Goal: Task Accomplishment & Management: Manage account settings

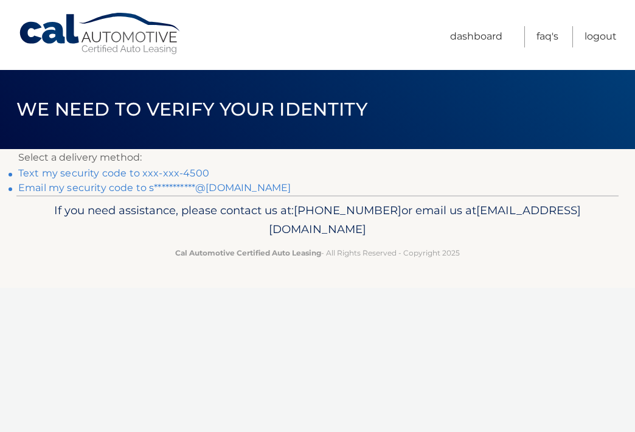
click at [66, 179] on li "Text my security code to xxx-xxx-4500" at bounding box center [317, 173] width 598 height 15
click at [67, 174] on link "Text my security code to xxx-xxx-4500" at bounding box center [113, 173] width 191 height 12
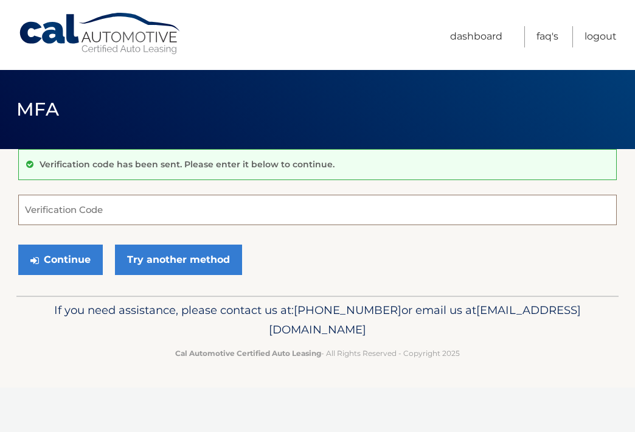
click at [80, 204] on input "Verification Code" at bounding box center [317, 210] width 598 height 30
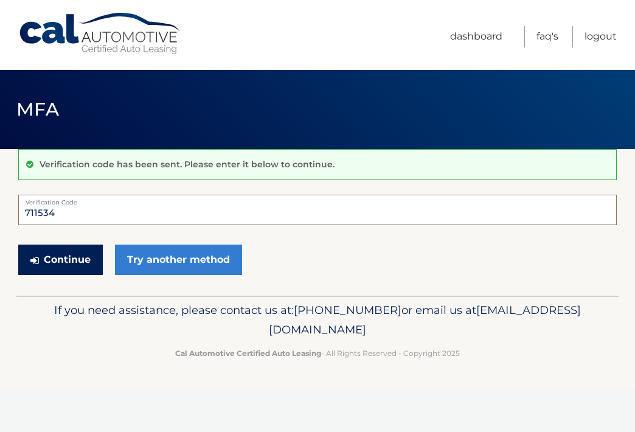
type input "711534"
click at [60, 258] on button "Continue" at bounding box center [60, 259] width 85 height 30
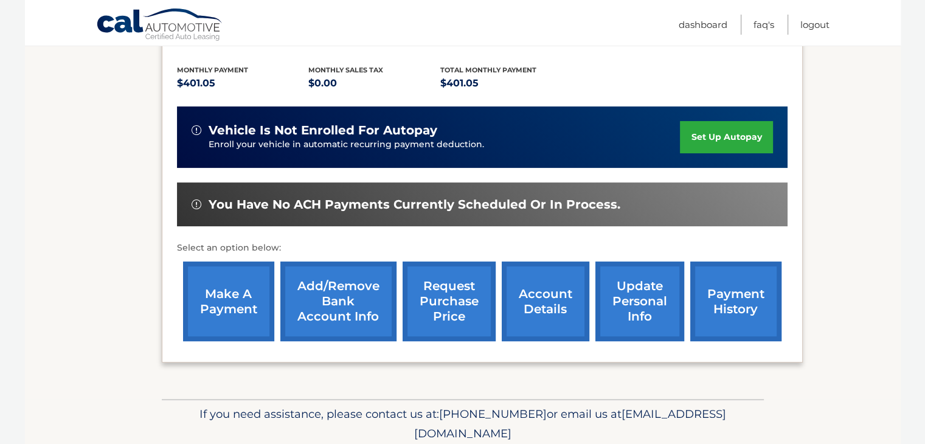
scroll to position [292, 0]
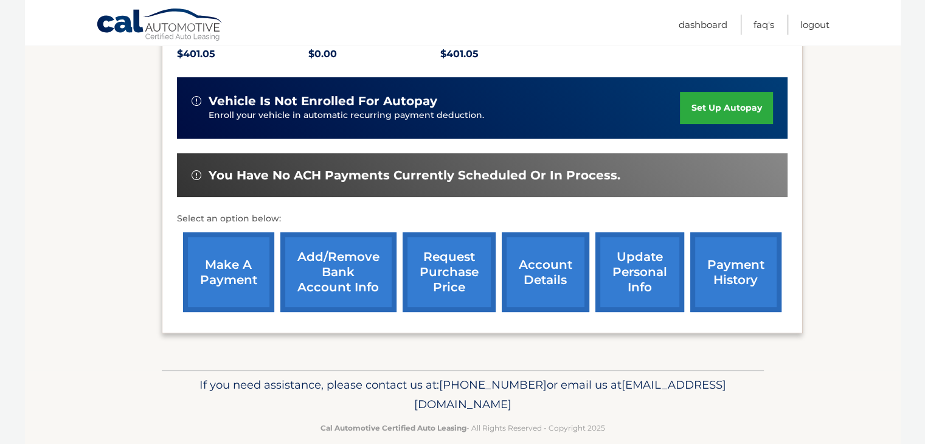
click at [226, 248] on link "make a payment" at bounding box center [228, 272] width 91 height 80
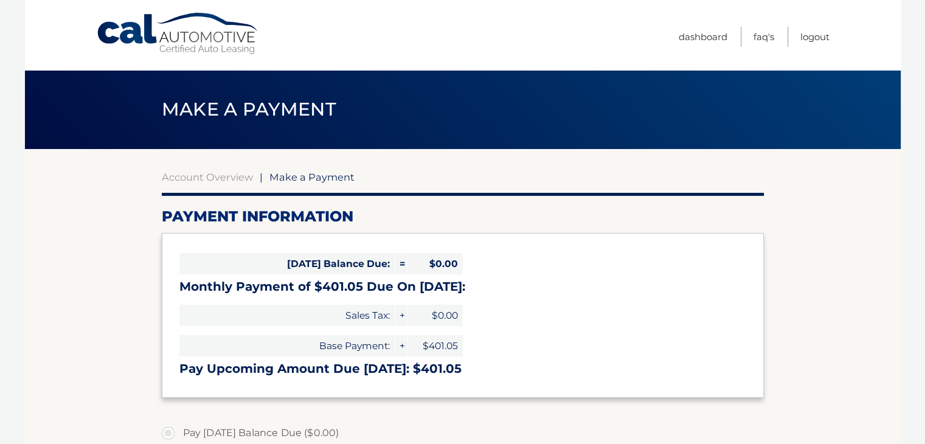
select select "MjA3MzA1MDQtZDYwZC00NTM0LTk5MjctMzU0YzZlOTExYTA2"
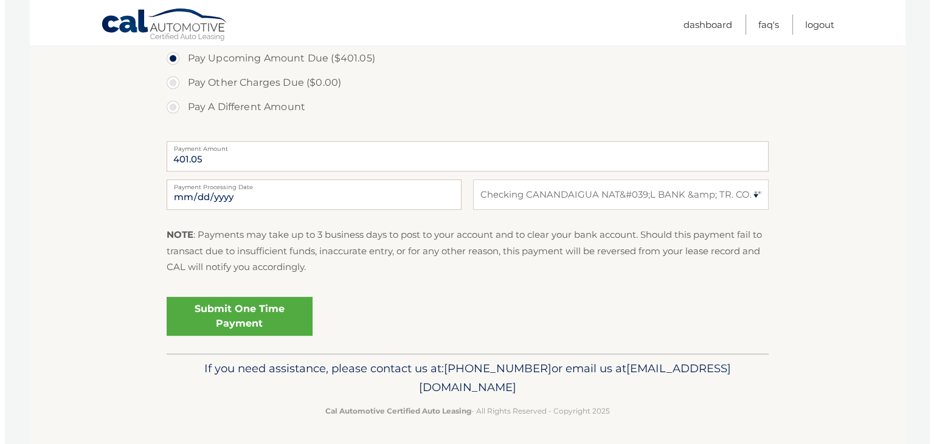
scroll to position [424, 0]
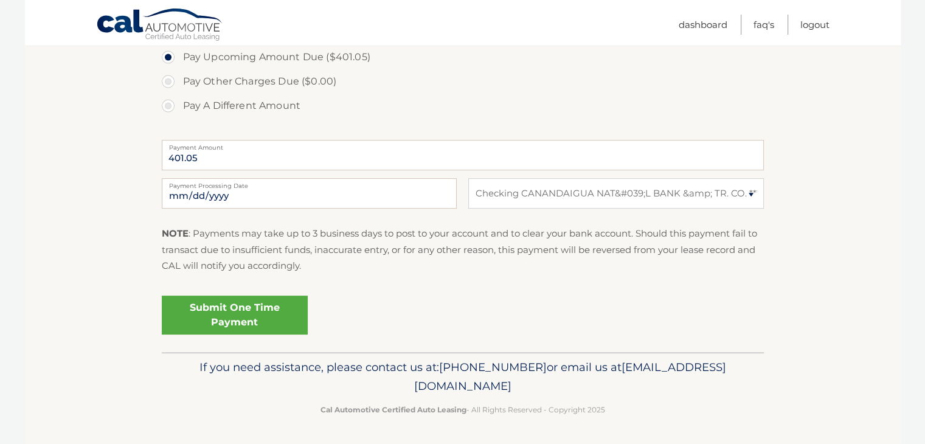
click at [238, 308] on link "Submit One Time Payment" at bounding box center [235, 314] width 146 height 39
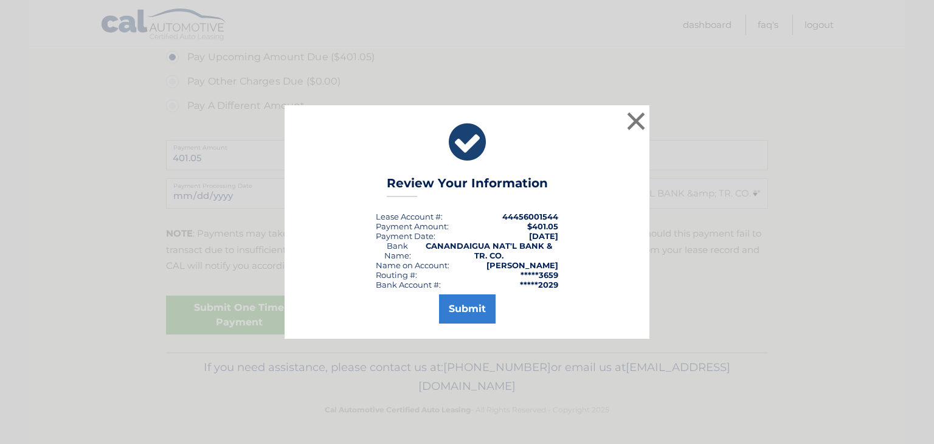
click at [462, 293] on div "Submit" at bounding box center [467, 306] width 334 height 34
click at [461, 308] on button "Submit" at bounding box center [467, 308] width 57 height 29
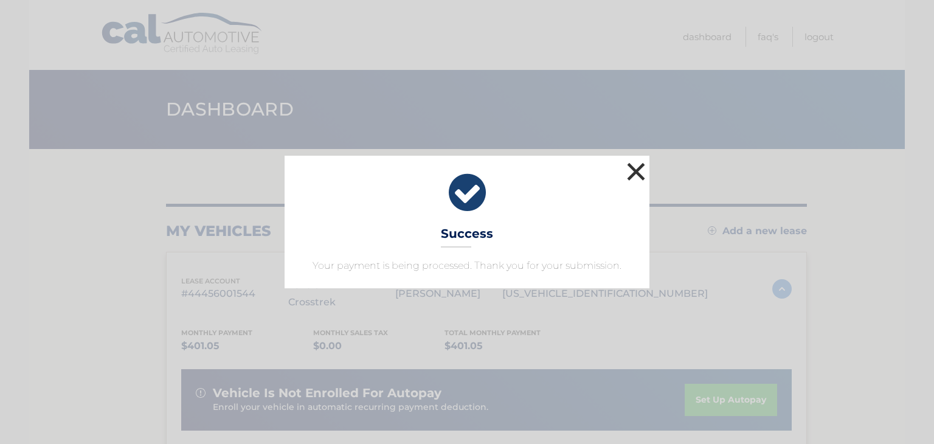
click at [632, 168] on button "×" at bounding box center [636, 171] width 24 height 24
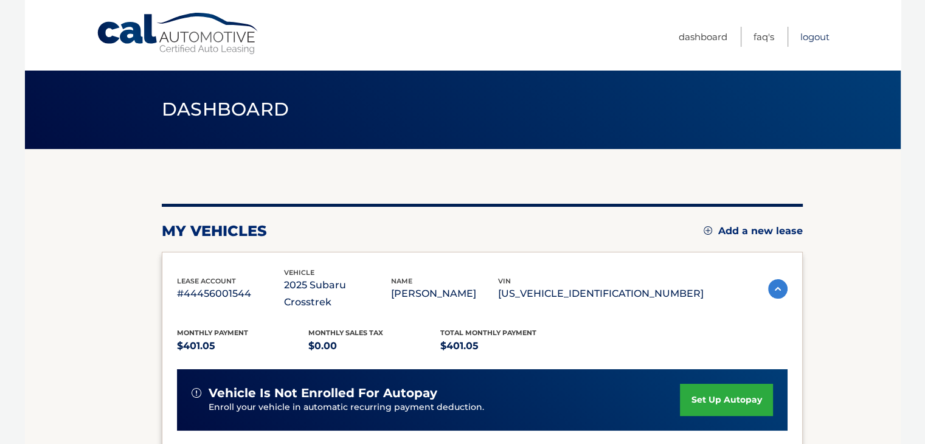
click at [817, 35] on link "Logout" at bounding box center [814, 37] width 29 height 20
